Goal: Task Accomplishment & Management: Use online tool/utility

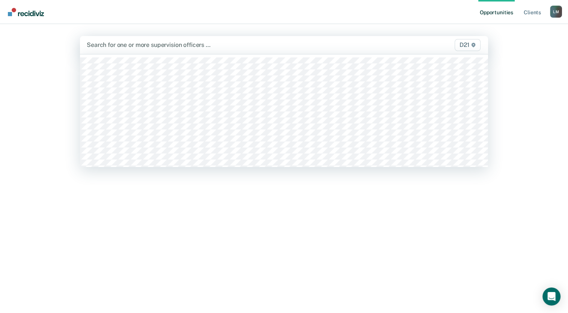
click at [202, 46] on div at bounding box center [225, 45] width 276 height 9
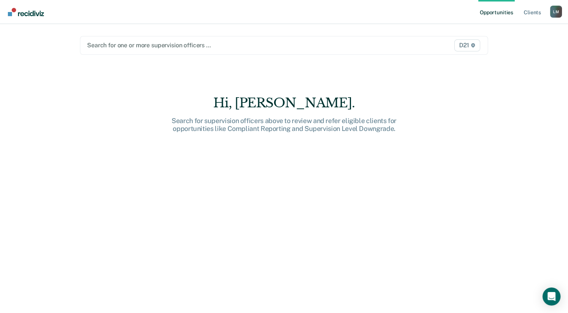
click at [202, 46] on div at bounding box center [224, 45] width 275 height 9
click at [561, 91] on div "Opportunities Client s [PERSON_NAME] [PERSON_NAME] Profile How it works Log Out…" at bounding box center [284, 156] width 568 height 313
click at [526, 13] on link "Client s" at bounding box center [532, 12] width 20 height 24
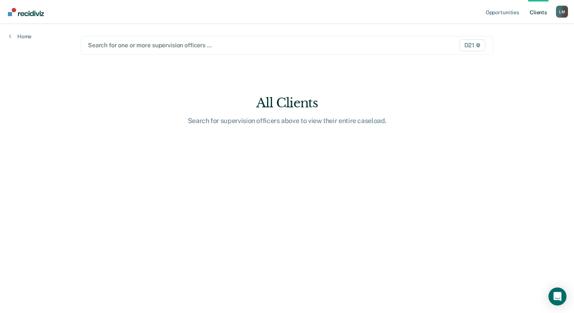
click at [254, 53] on div "Search for one or more supervision officers … D21" at bounding box center [287, 45] width 412 height 19
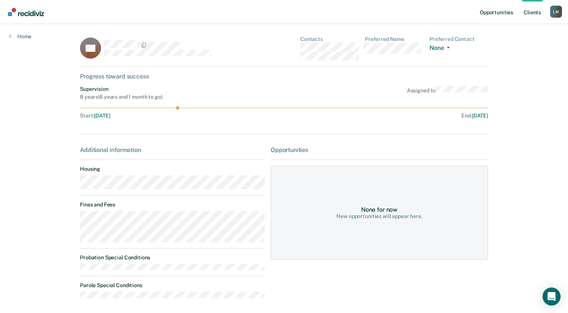
click at [500, 11] on link "Opportunities" at bounding box center [497, 12] width 36 height 24
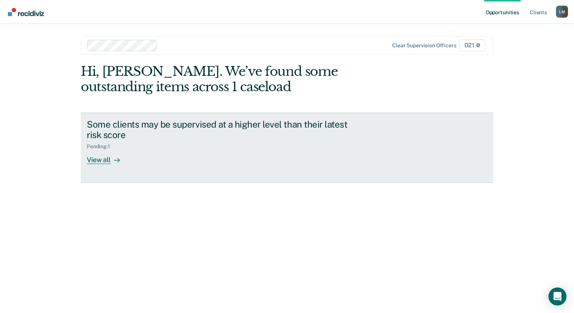
click at [111, 162] on div at bounding box center [115, 160] width 9 height 9
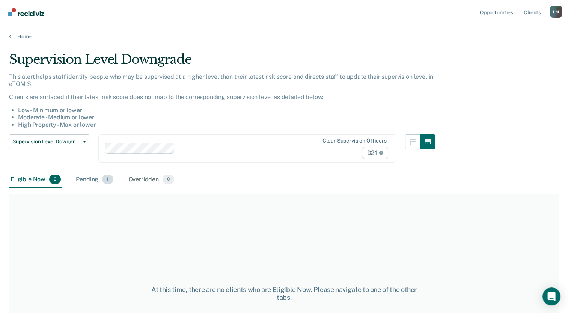
click at [97, 181] on div "Pending 1" at bounding box center [94, 180] width 40 height 17
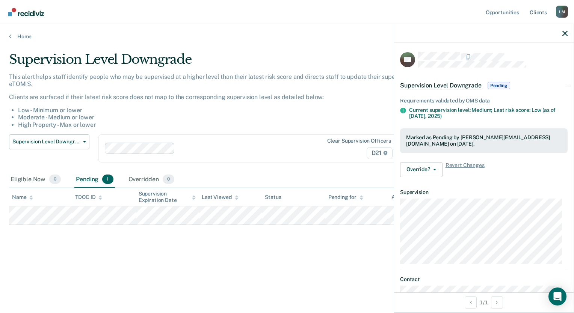
click at [167, 252] on div "Supervision Level Downgrade This alert helps staff identify people who may be s…" at bounding box center [287, 154] width 556 height 205
click at [333, 72] on div "Supervision Level Downgrade This alert helps staff identify people who may be s…" at bounding box center [224, 112] width 430 height 120
click at [217, 152] on div at bounding box center [206, 148] width 202 height 11
click at [249, 59] on div "Supervision Level Downgrade" at bounding box center [224, 62] width 430 height 21
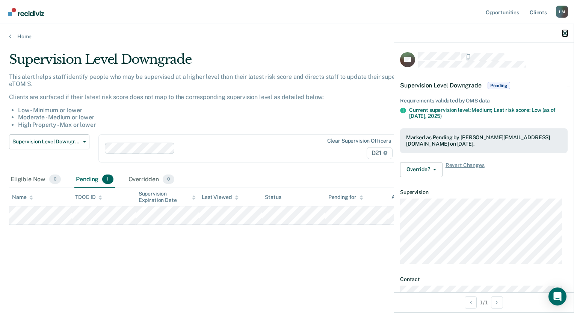
click at [562, 35] on icon "button" at bounding box center [564, 33] width 5 height 5
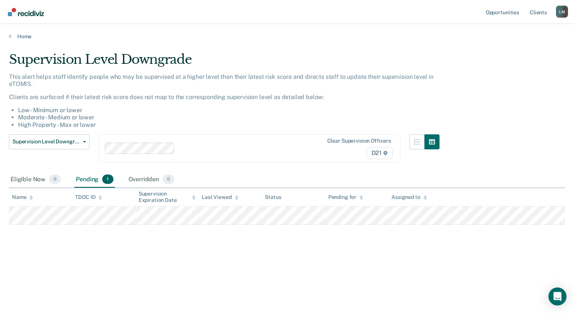
click at [452, 41] on main "Supervision Level Downgrade This alert helps staff identify people who may be s…" at bounding box center [287, 175] width 574 height 271
click at [23, 38] on link "Home" at bounding box center [287, 36] width 556 height 7
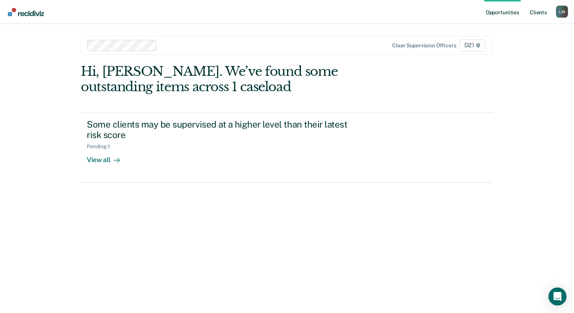
click at [537, 15] on link "Client s" at bounding box center [538, 12] width 20 height 24
